Goal: Transaction & Acquisition: Purchase product/service

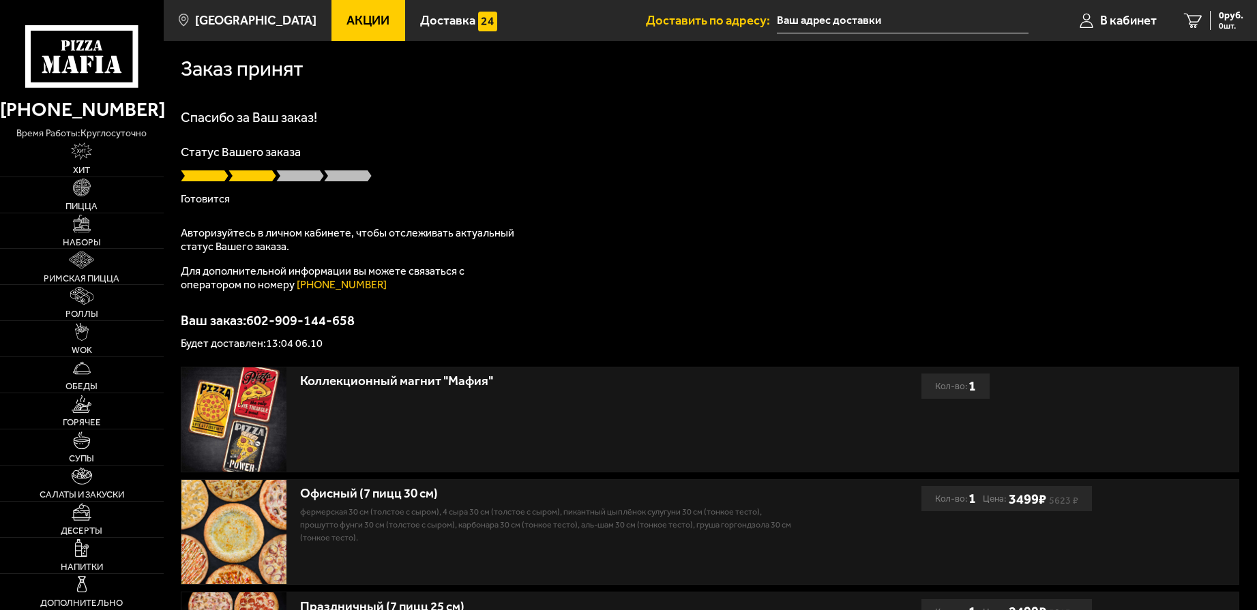
type input "[STREET_ADDRESS]"
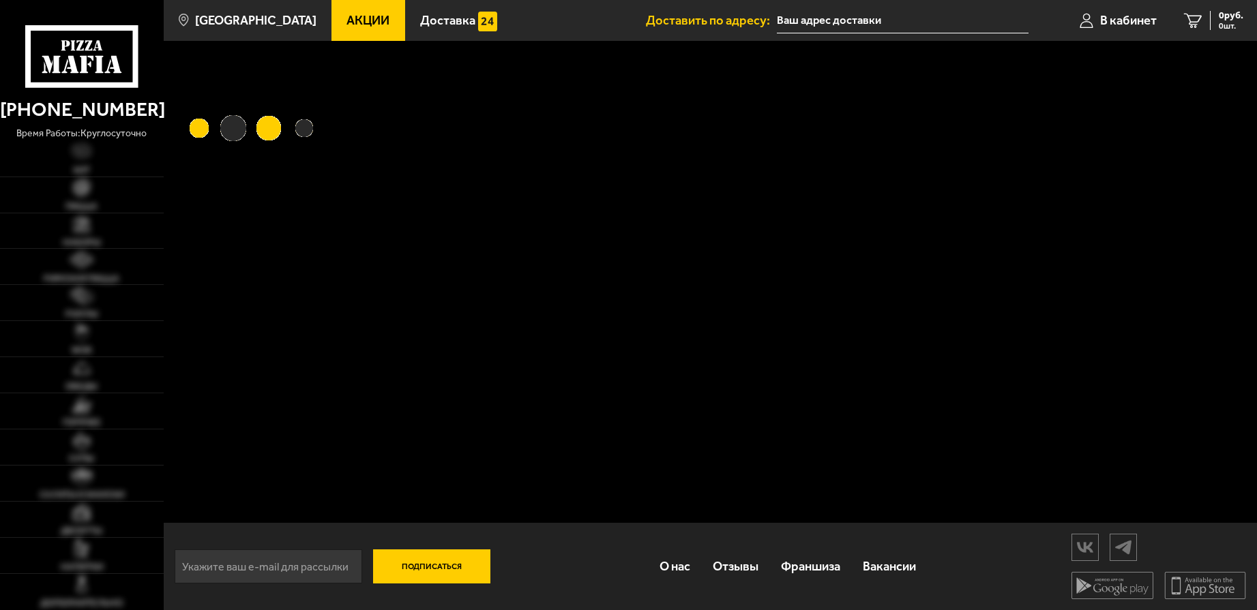
type input "[STREET_ADDRESS]"
type input "Пушкинский район, посёлок Шушары, Московское шоссе, 19к2Б"
